Goal: Find specific page/section

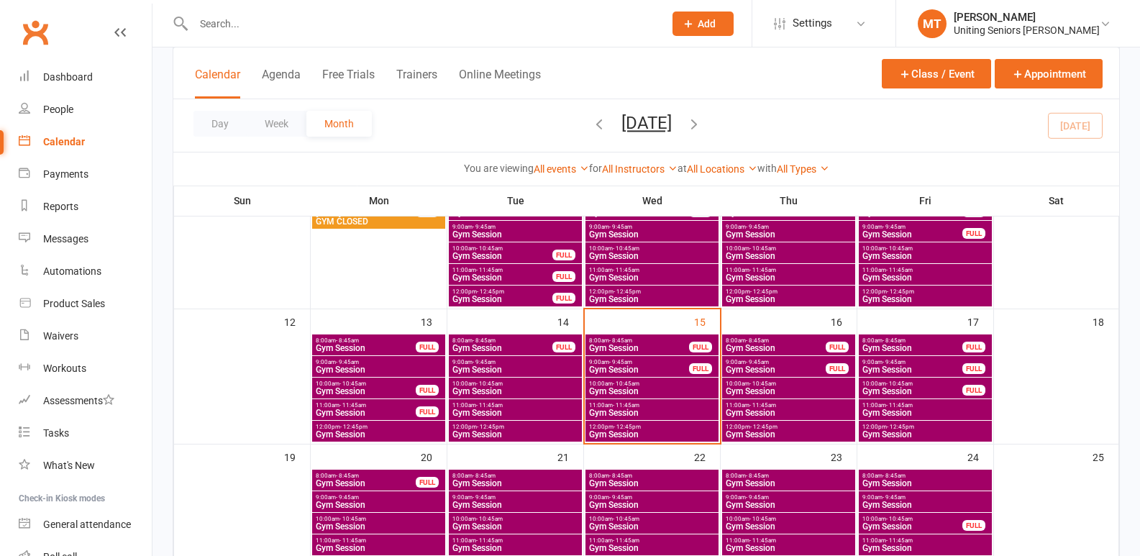
scroll to position [359, 0]
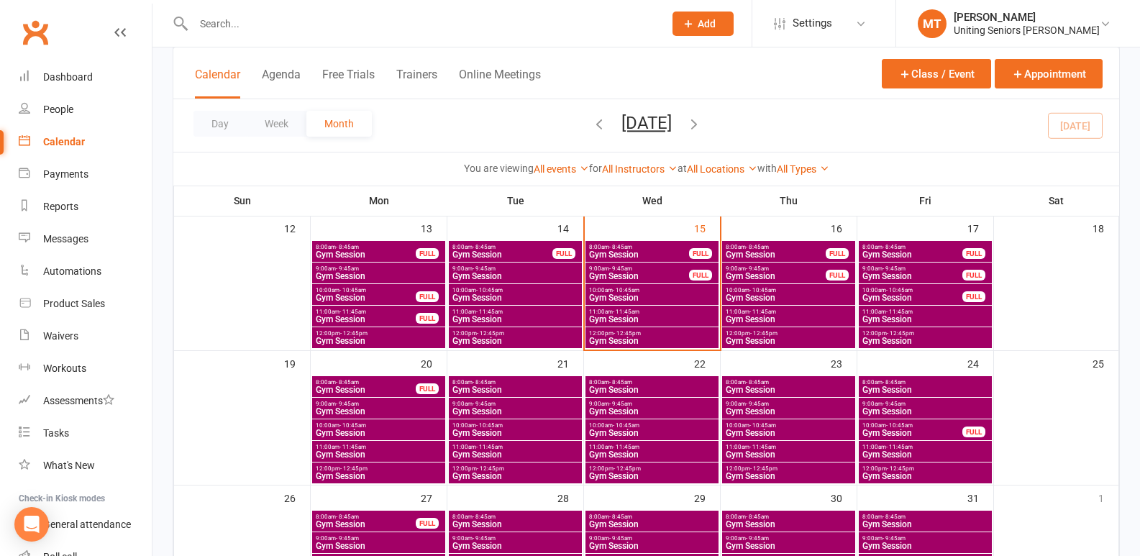
click at [653, 295] on span "Gym Session" at bounding box center [651, 297] width 127 height 9
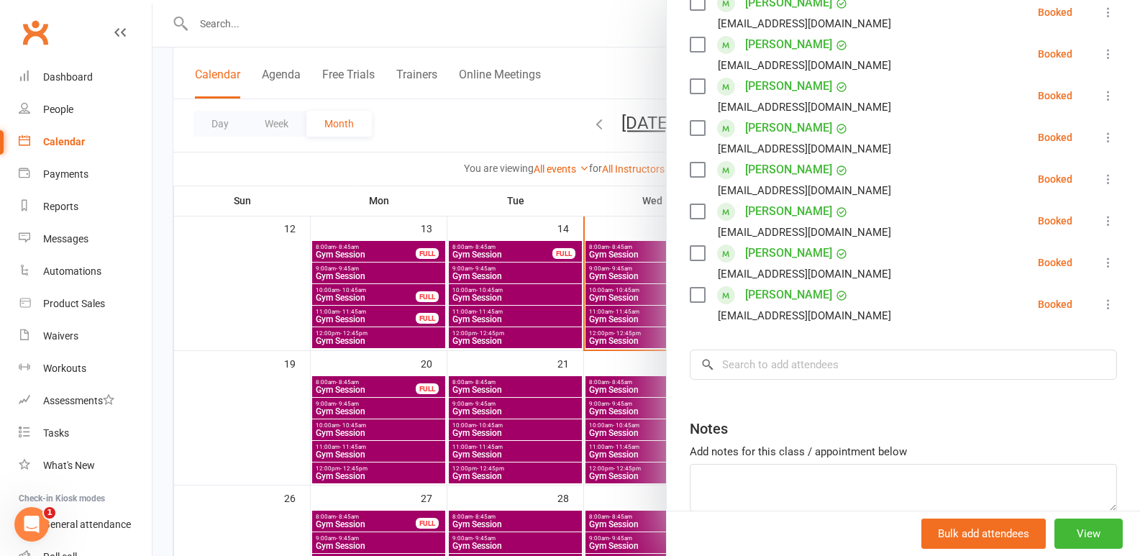
click at [549, 303] on div at bounding box center [645, 278] width 987 height 556
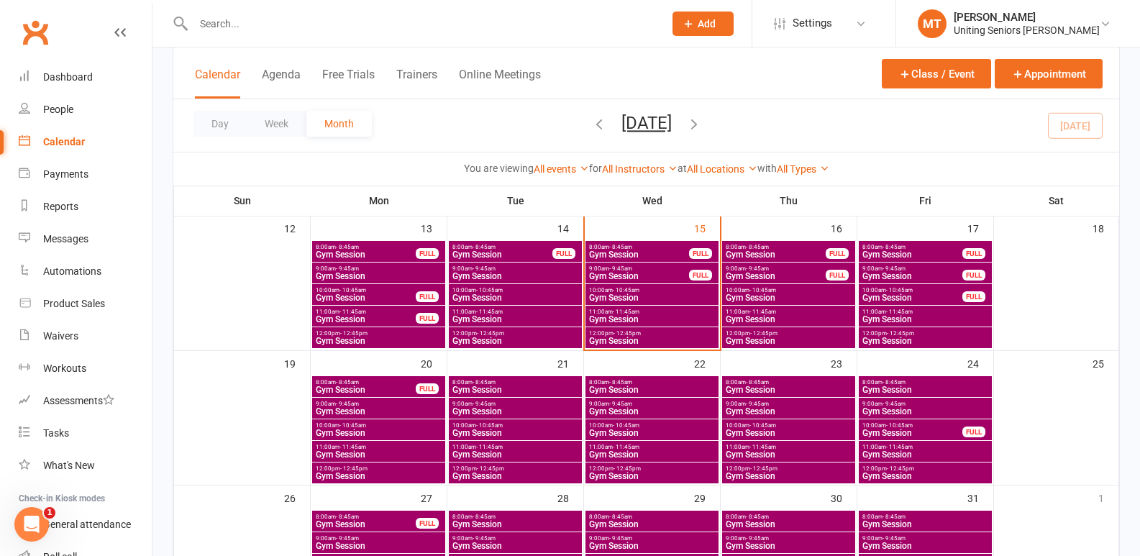
click at [654, 315] on span "Gym Session" at bounding box center [651, 319] width 127 height 9
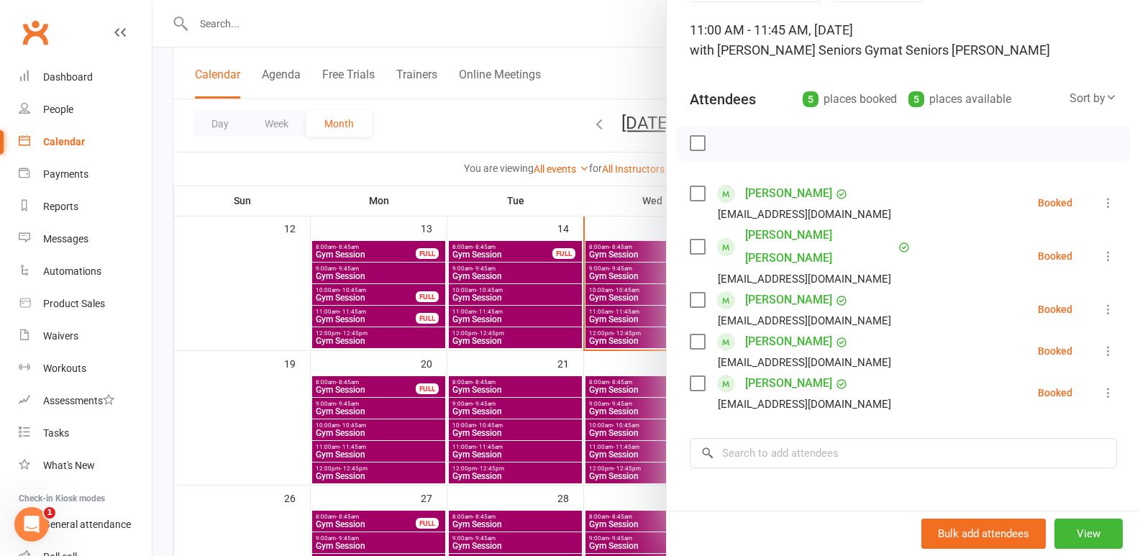
scroll to position [216, 0]
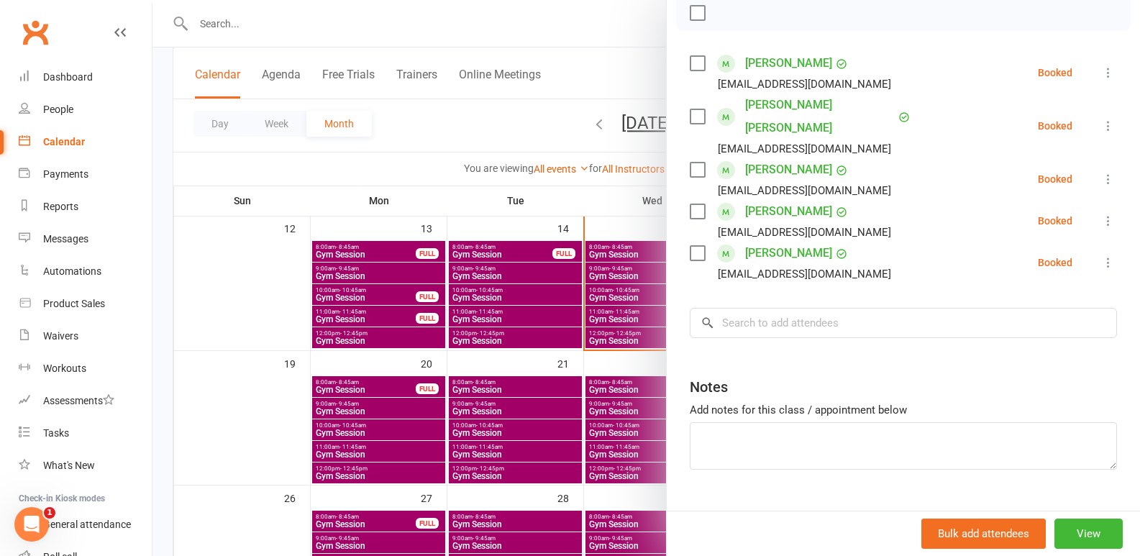
click at [555, 287] on div at bounding box center [645, 278] width 987 height 556
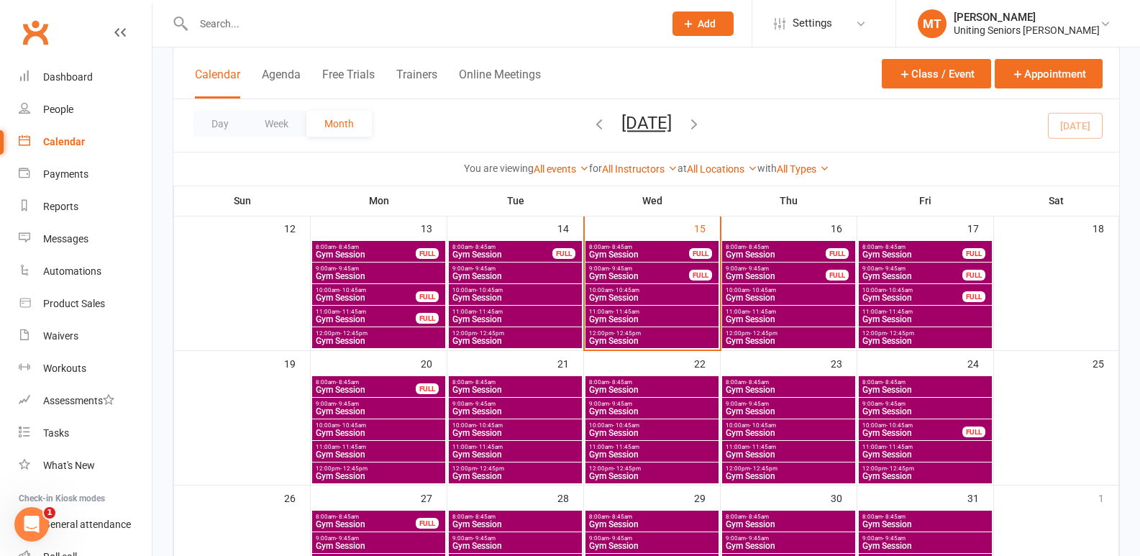
click at [682, 337] on span "Gym Session" at bounding box center [651, 340] width 127 height 9
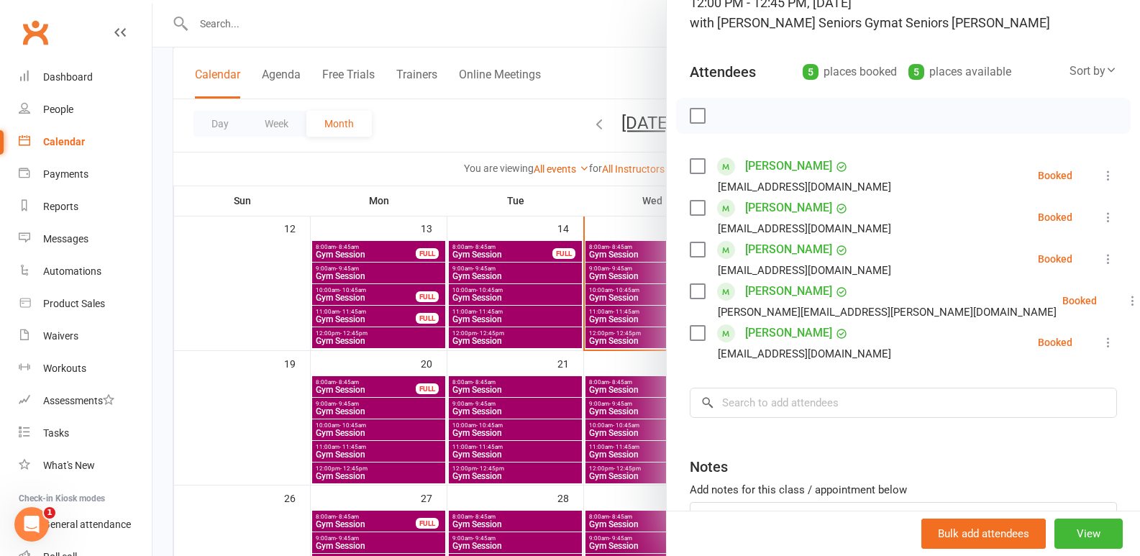
scroll to position [144, 0]
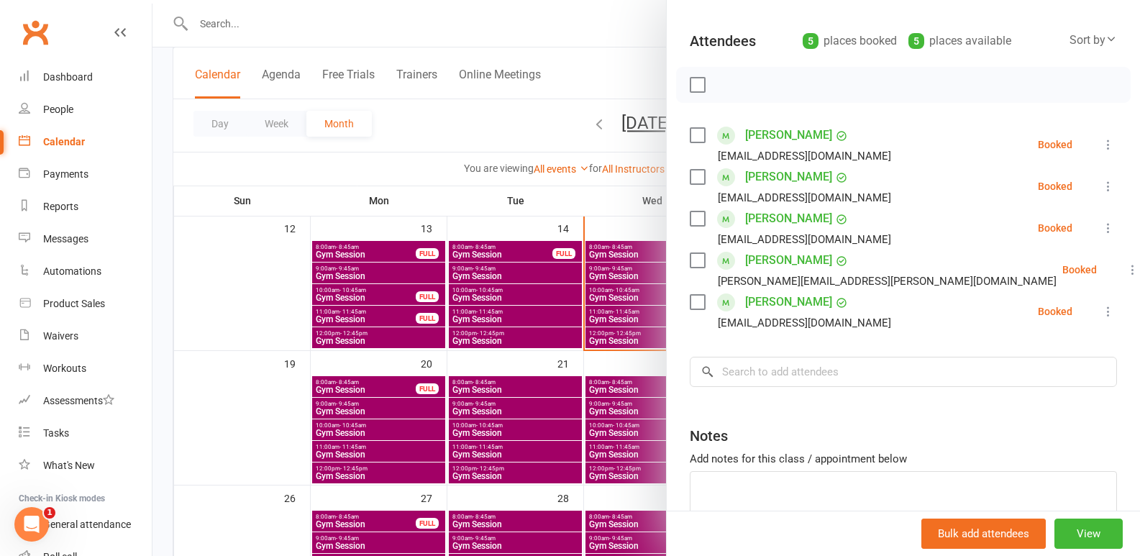
click at [558, 283] on div at bounding box center [645, 278] width 987 height 556
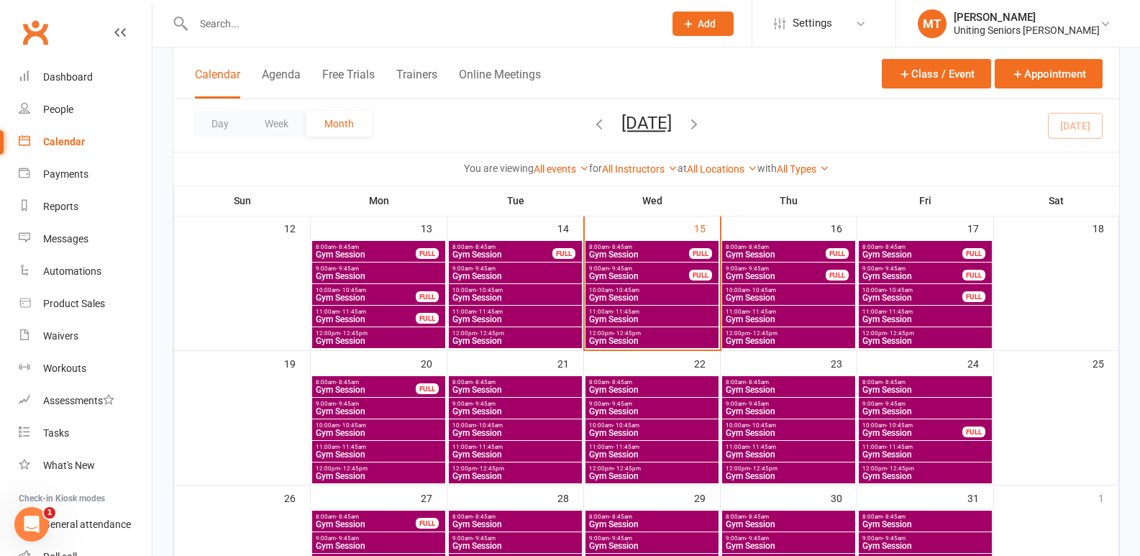
drag, startPoint x: 248, startPoint y: 30, endPoint x: 247, endPoint y: 22, distance: 7.9
click at [248, 29] on input "text" at bounding box center [421, 24] width 464 height 20
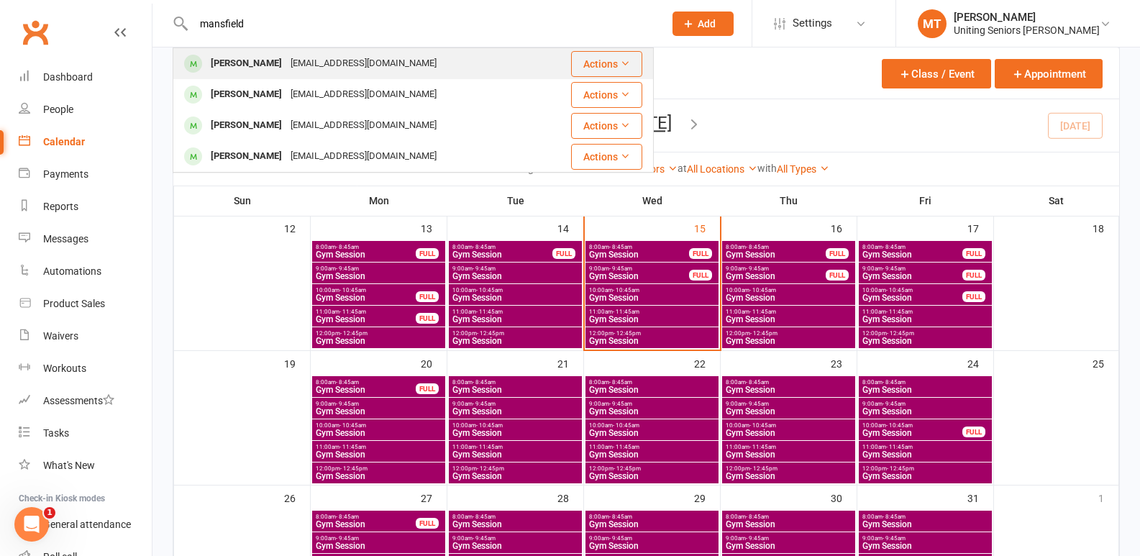
type input "mansfield"
click at [233, 60] on div "[PERSON_NAME]" at bounding box center [246, 63] width 80 height 21
